Goal: Task Accomplishment & Management: Use online tool/utility

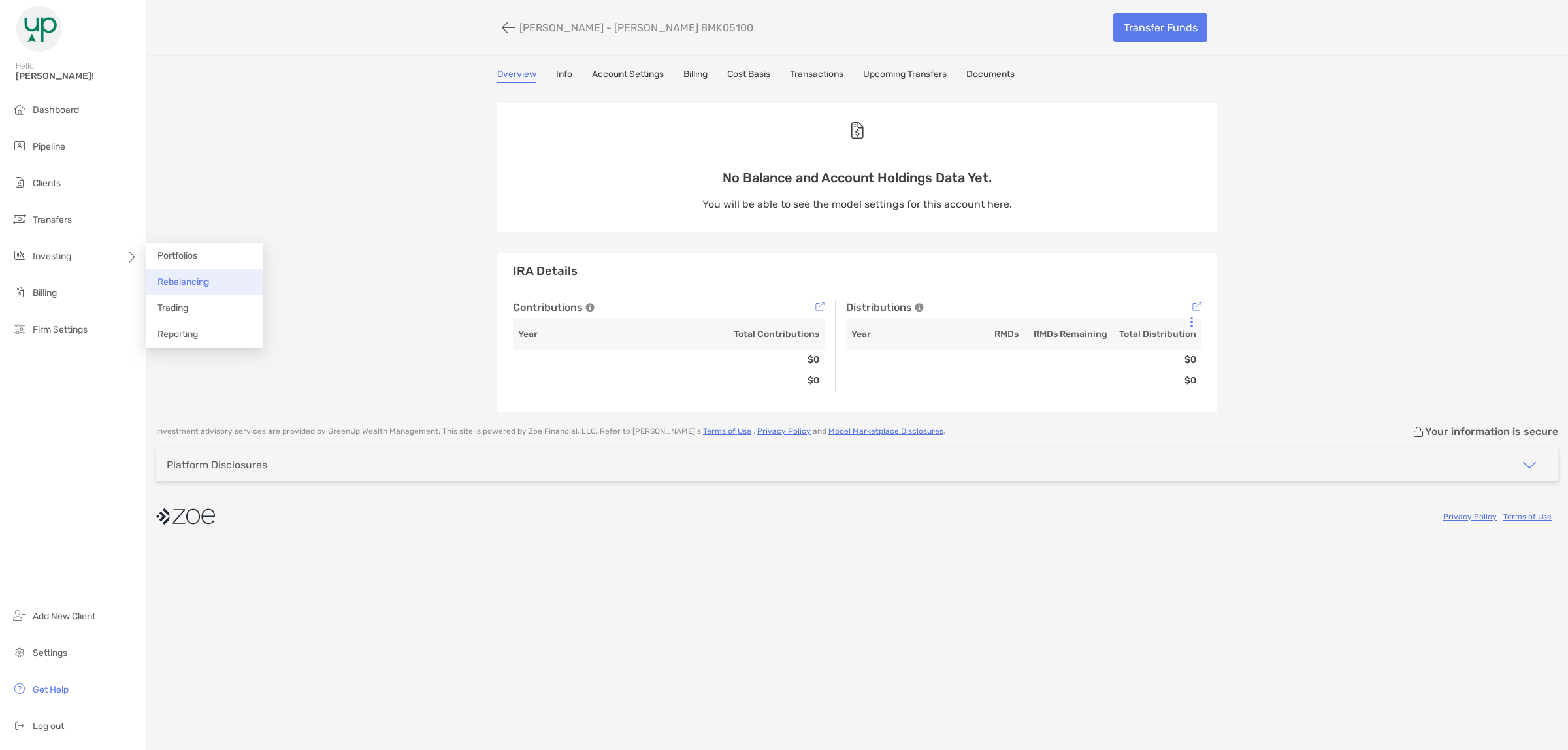
click at [171, 285] on span "Rebalancing" at bounding box center [183, 282] width 51 height 11
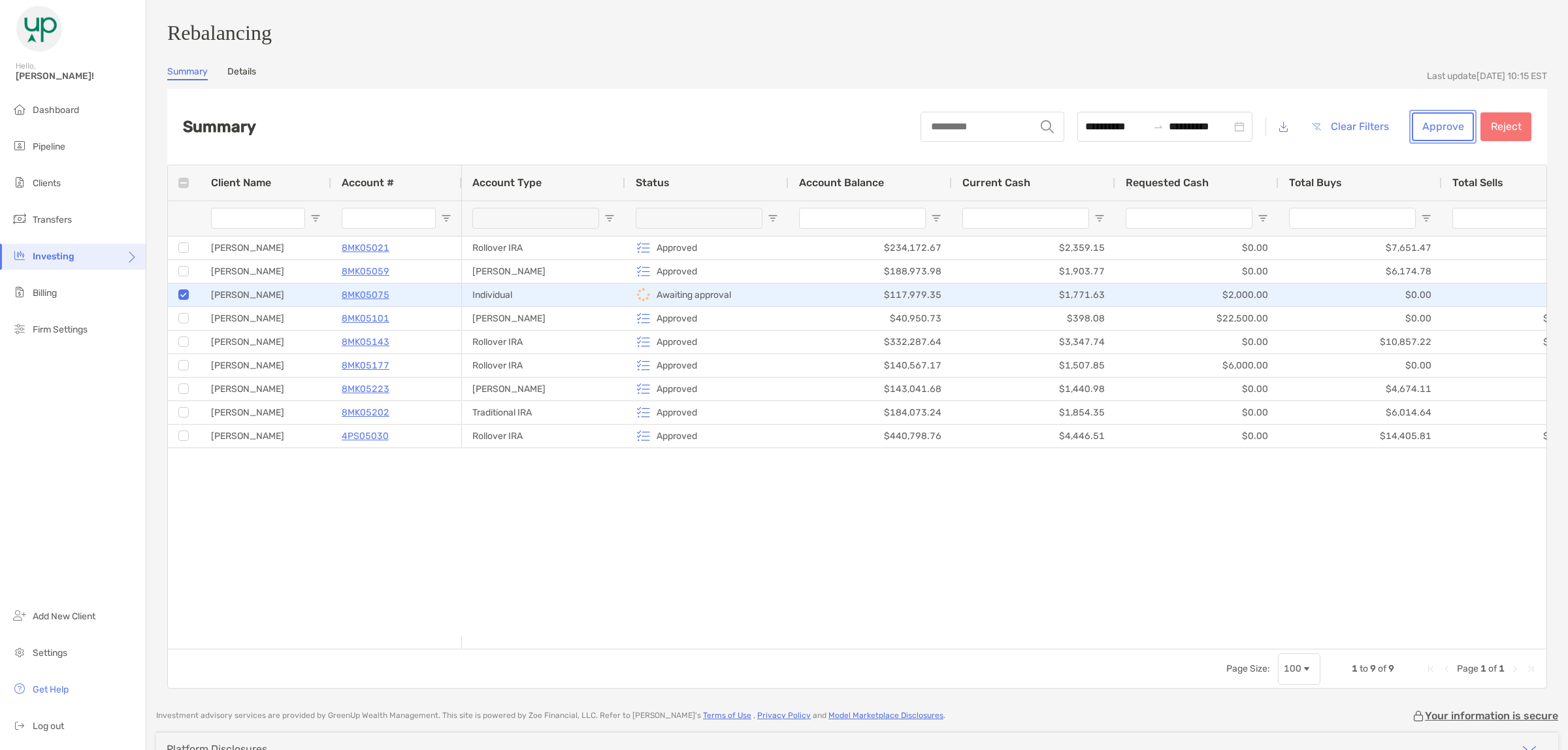
click at [1426, 137] on button "Approve" at bounding box center [1443, 127] width 62 height 29
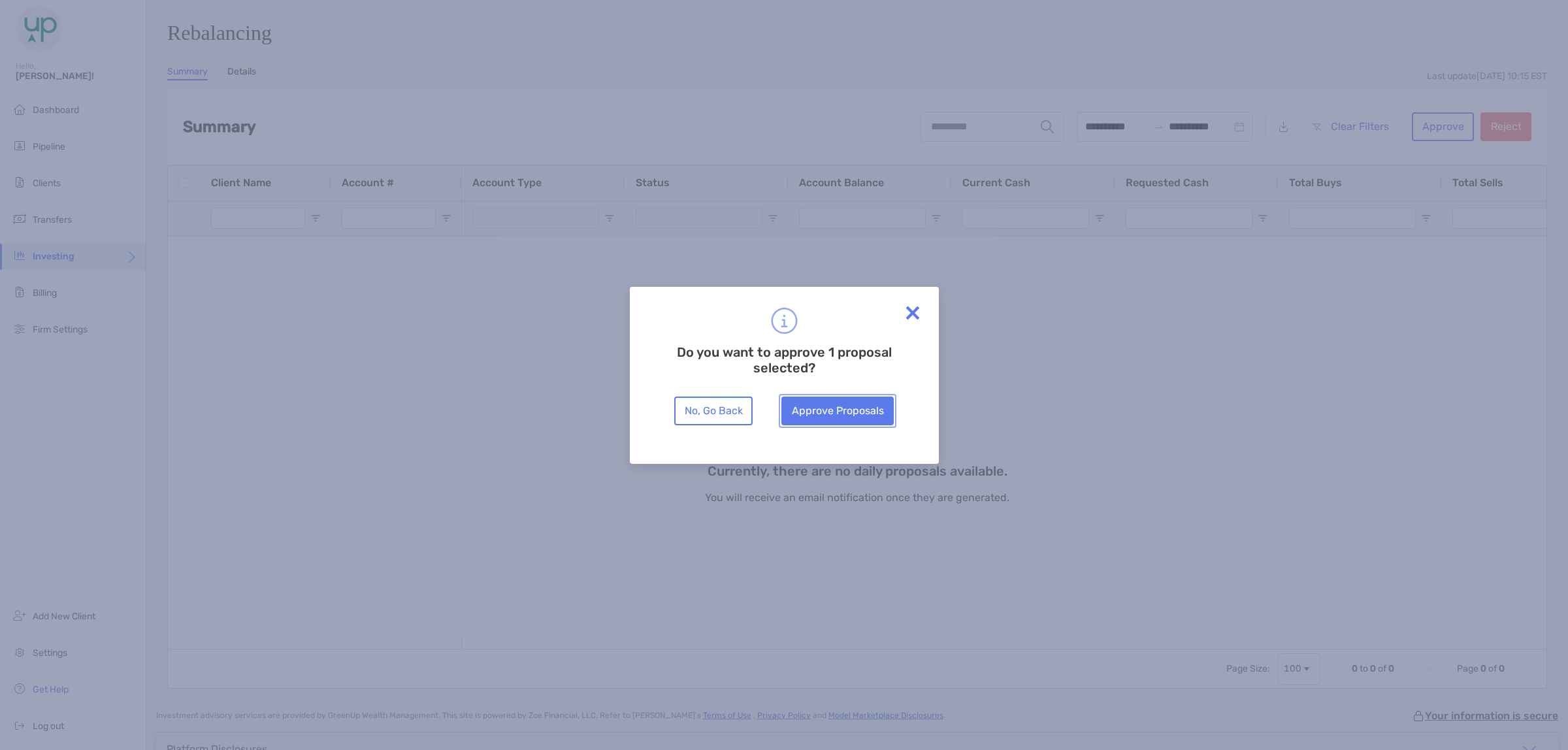
click at [830, 409] on button "Approve Proposals" at bounding box center [837, 412] width 113 height 29
